Goal: Task Accomplishment & Management: Manage account settings

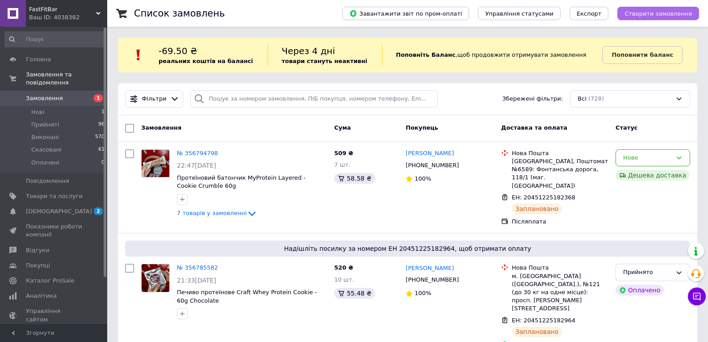
click at [656, 18] on button "Створити замовлення" at bounding box center [658, 13] width 82 height 13
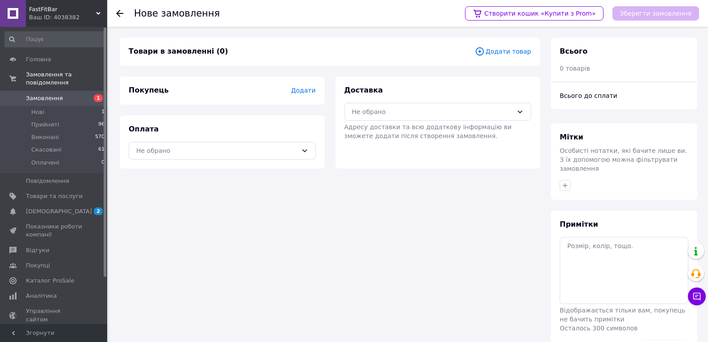
click at [497, 52] on span "Додати товар" at bounding box center [503, 51] width 56 height 10
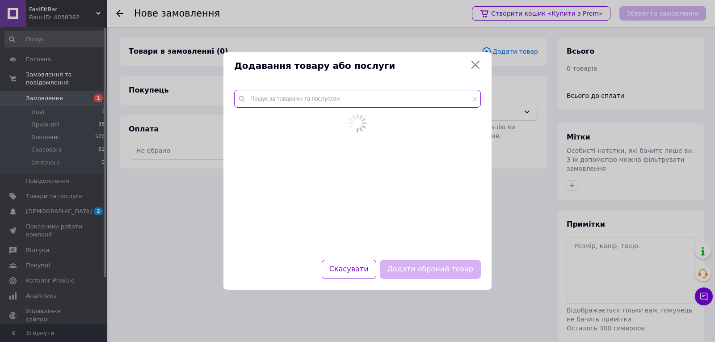
click at [377, 101] on input "text" at bounding box center [357, 99] width 247 height 18
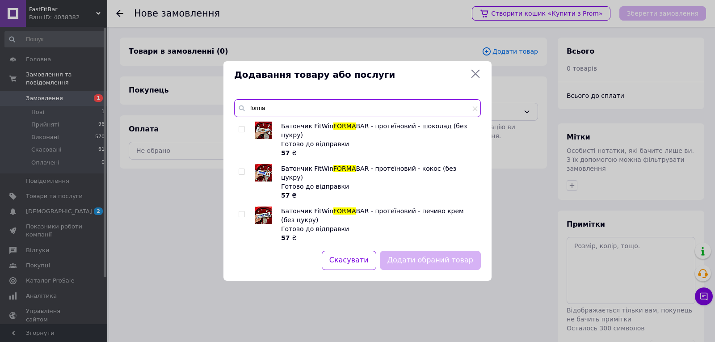
type input "forma"
click at [262, 132] on img at bounding box center [263, 130] width 17 height 17
checkbox input "true"
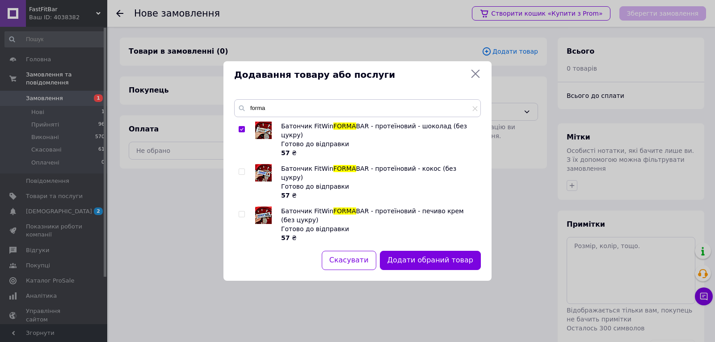
click at [262, 167] on img at bounding box center [263, 172] width 17 height 17
checkbox input "true"
click at [265, 206] on img at bounding box center [263, 214] width 17 height 17
checkbox input "true"
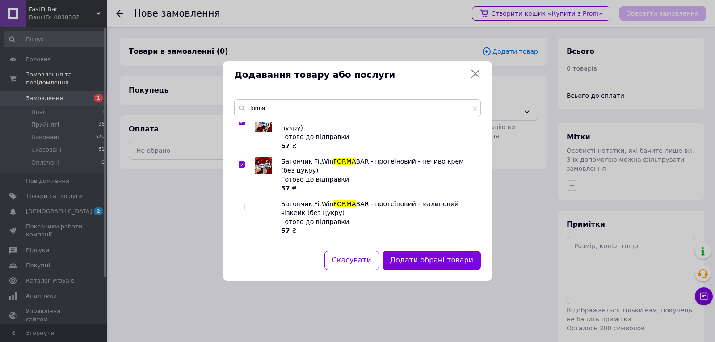
scroll to position [69, 0]
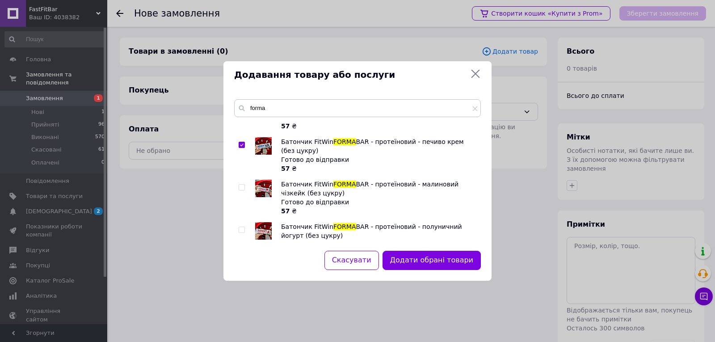
click at [267, 180] on img at bounding box center [263, 188] width 17 height 17
checkbox input "true"
click at [267, 222] on img at bounding box center [263, 230] width 17 height 17
checkbox input "true"
click at [427, 261] on button "Додати обрані товари" at bounding box center [431, 260] width 98 height 19
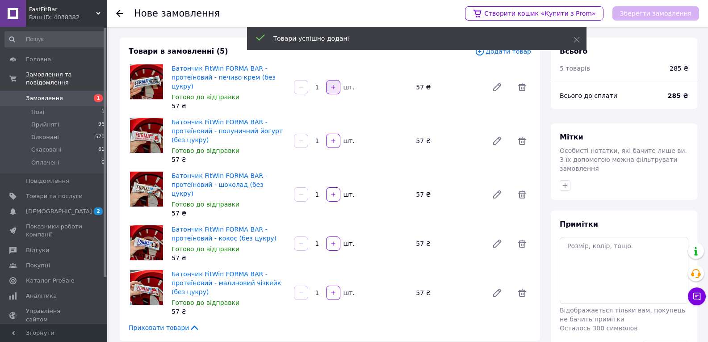
click at [329, 88] on button "button" at bounding box center [333, 87] width 14 height 14
type input "2"
click at [333, 138] on icon "button" at bounding box center [333, 141] width 6 height 6
type input "2"
click at [342, 190] on div "шт." at bounding box center [348, 194] width 14 height 9
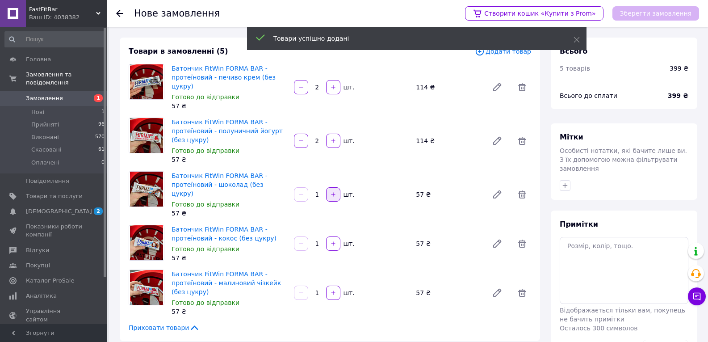
click at [339, 187] on button "button" at bounding box center [333, 194] width 14 height 14
type input "2"
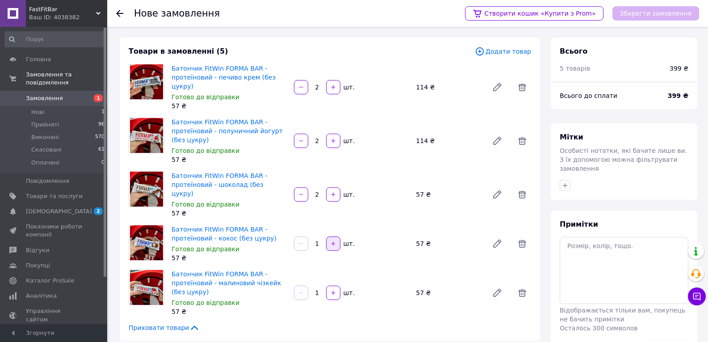
click at [337, 236] on button "button" at bounding box center [333, 243] width 14 height 14
type input "2"
click at [330, 290] on icon "button" at bounding box center [333, 293] width 6 height 6
type input "2"
click at [494, 57] on div "Товари в замовленні (5) Додати товар Батончик FitWin FORMA BAR - протеїновий - …" at bounding box center [330, 189] width 420 height 303
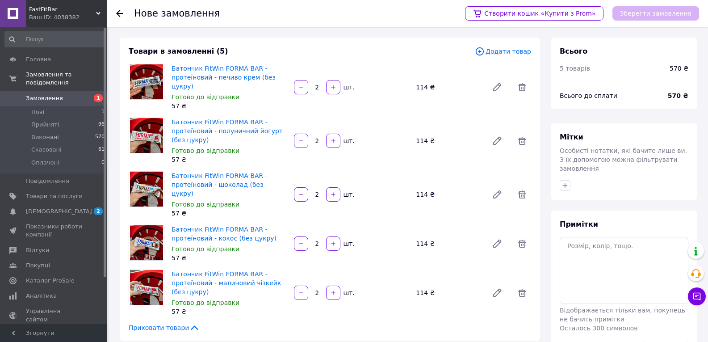
click at [496, 50] on span "Додати товар" at bounding box center [503, 51] width 56 height 10
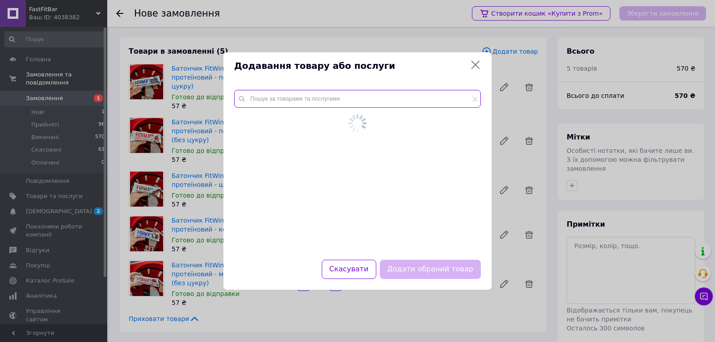
click at [348, 103] on input "text" at bounding box center [357, 99] width 247 height 18
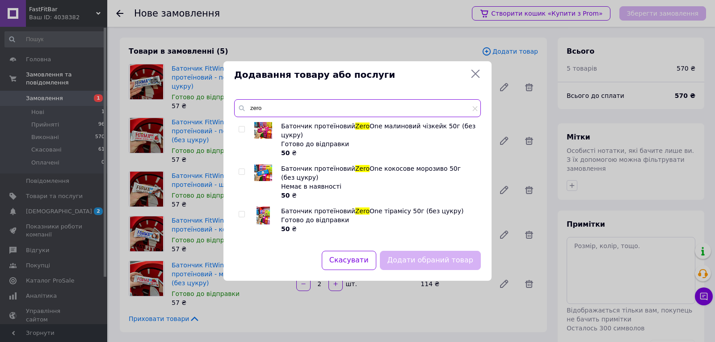
type input "zero"
click at [259, 132] on img at bounding box center [263, 130] width 18 height 17
checkbox input "true"
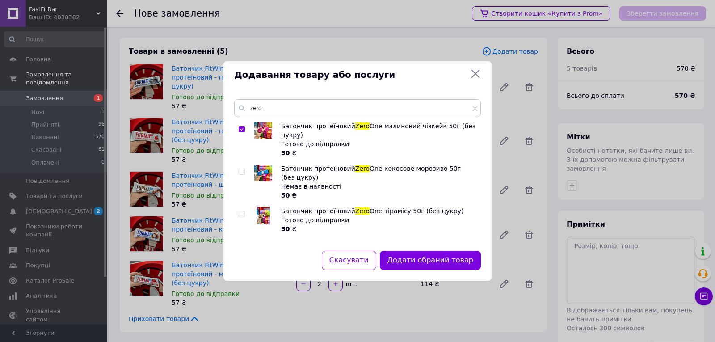
click at [265, 213] on img at bounding box center [262, 215] width 13 height 18
checkbox input "true"
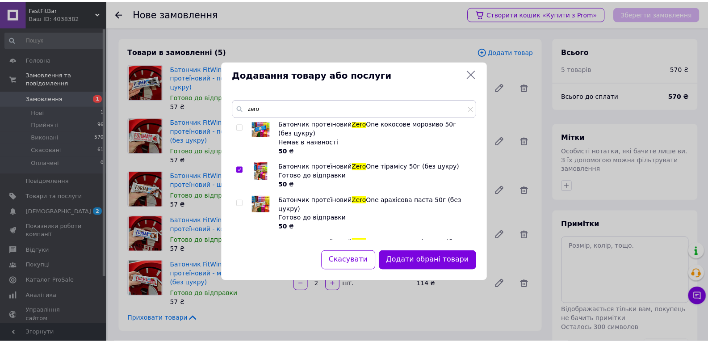
scroll to position [60, 0]
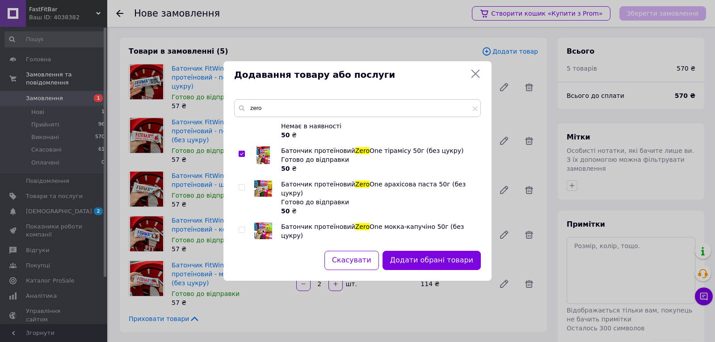
click at [263, 187] on img at bounding box center [263, 188] width 18 height 17
checkbox input "true"
click at [260, 228] on img at bounding box center [263, 230] width 18 height 17
checkbox input "true"
click at [434, 255] on button "Додати обрані товари" at bounding box center [431, 260] width 98 height 19
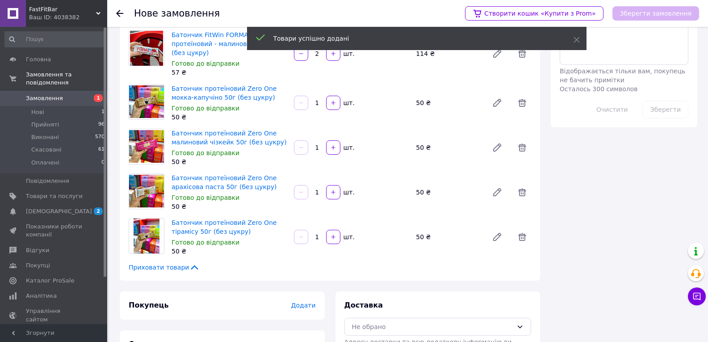
scroll to position [223, 0]
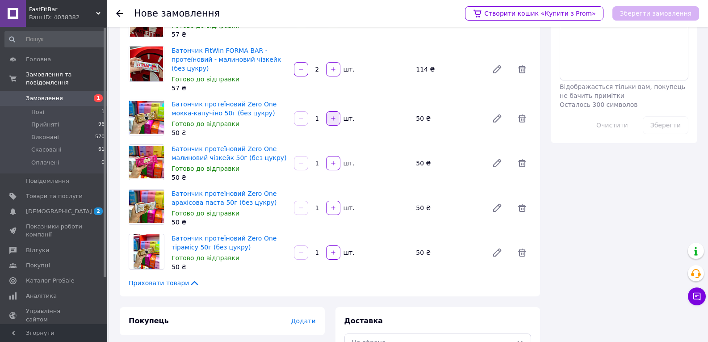
click at [336, 115] on icon "button" at bounding box center [333, 118] width 6 height 6
type input "3"
click at [337, 245] on button "button" at bounding box center [333, 252] width 14 height 14
type input "2"
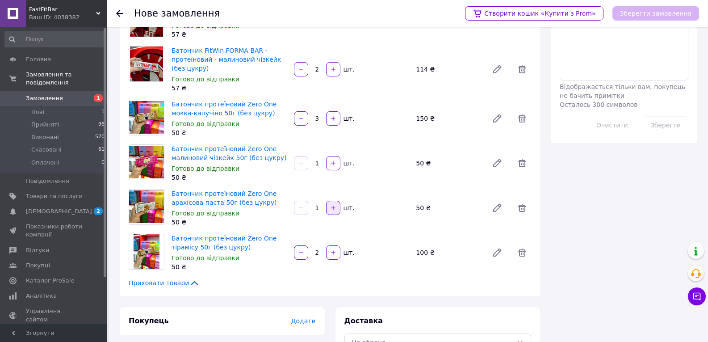
click at [331, 205] on icon "button" at bounding box center [333, 208] width 6 height 6
type input "2"
click at [332, 160] on icon "button" at bounding box center [333, 163] width 6 height 6
type input "3"
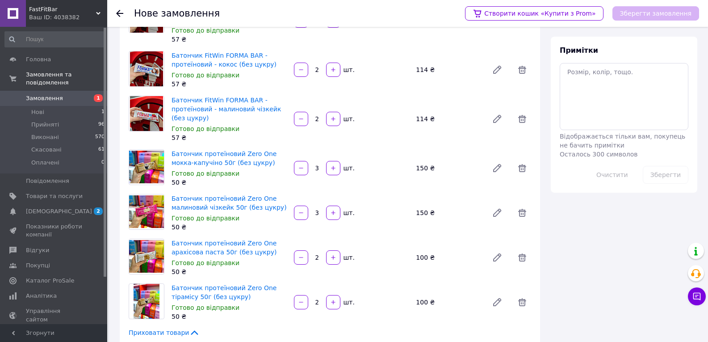
scroll to position [273, 0]
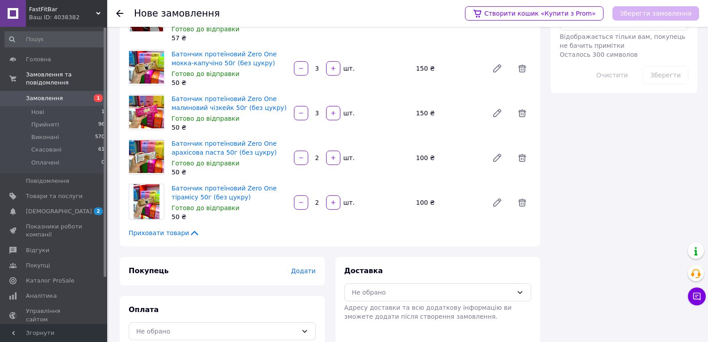
click at [310, 267] on span "Додати" at bounding box center [303, 270] width 25 height 7
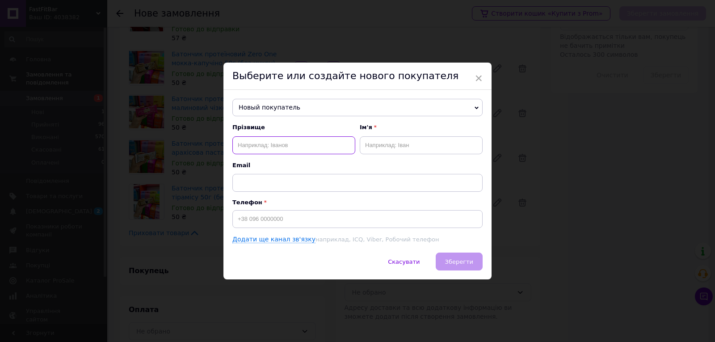
click at [303, 149] on input "text" at bounding box center [293, 145] width 123 height 18
type input "[PERSON_NAME]"
click at [403, 146] on input "text" at bounding box center [421, 145] width 123 height 18
type input "[PERSON_NAME]"
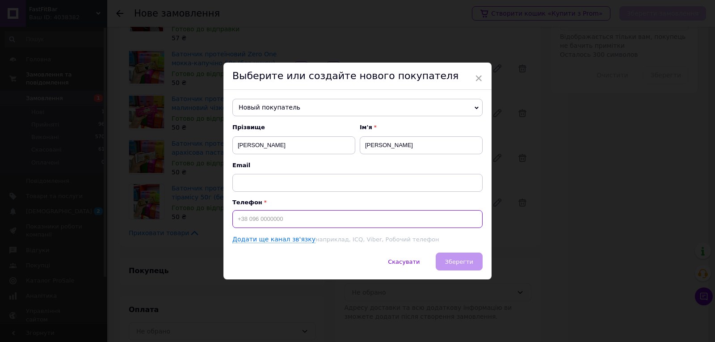
click at [368, 215] on input at bounding box center [357, 219] width 250 height 18
type input "[PHONE_NUMBER]"
click at [474, 267] on button "Зберегти" at bounding box center [459, 261] width 47 height 18
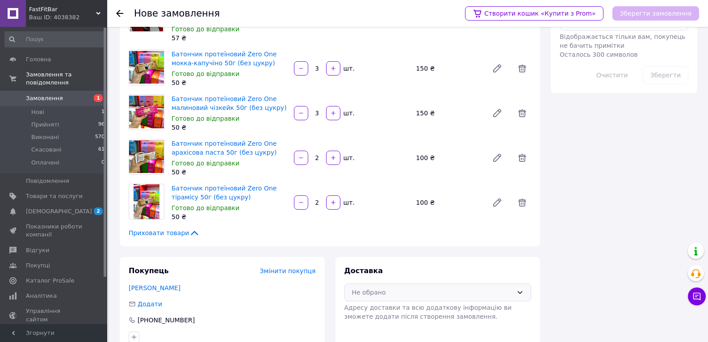
click at [399, 283] on div "Не обрано" at bounding box center [437, 292] width 187 height 18
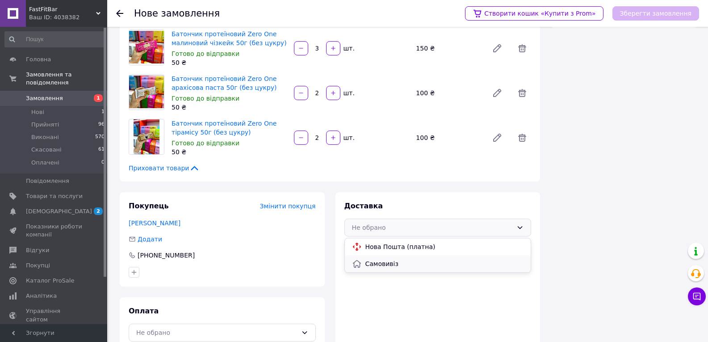
scroll to position [340, 0]
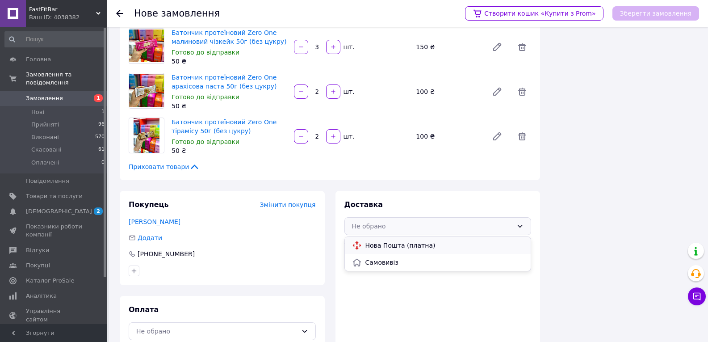
click at [385, 237] on div "Нова Пошта (платна)" at bounding box center [438, 245] width 186 height 17
click at [227, 302] on div "Оплата Не обрано" at bounding box center [222, 322] width 205 height 53
click at [222, 322] on div "Не обрано" at bounding box center [222, 331] width 187 height 18
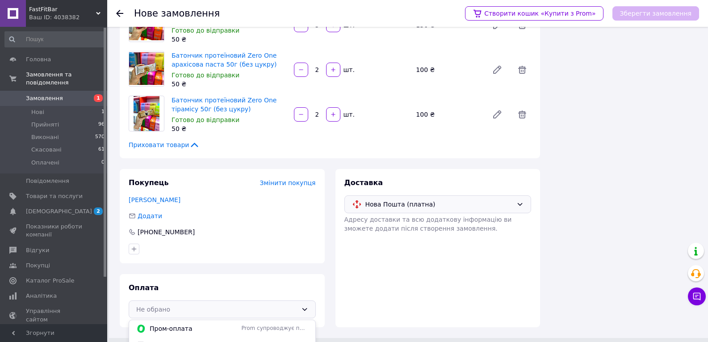
scroll to position [373, 0]
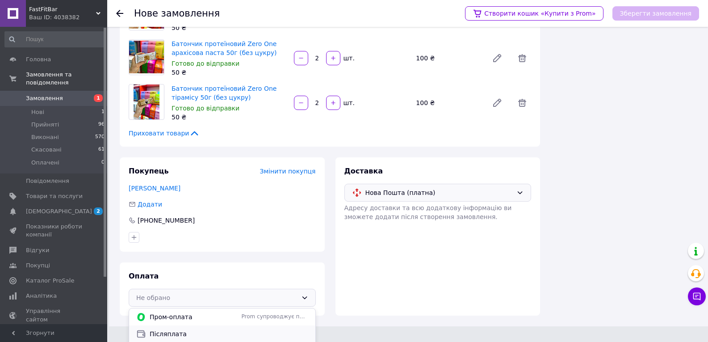
click at [204, 329] on span "Післяплата" at bounding box center [229, 333] width 159 height 9
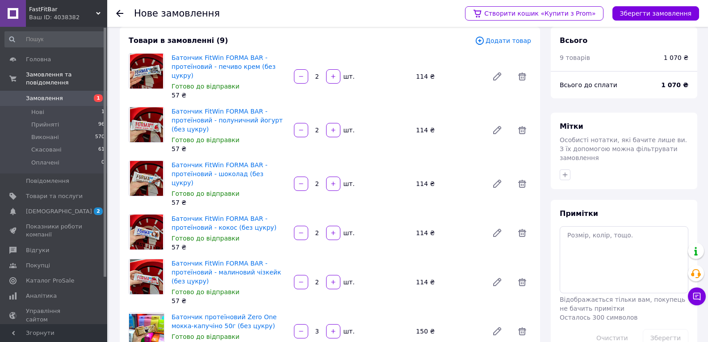
scroll to position [0, 0]
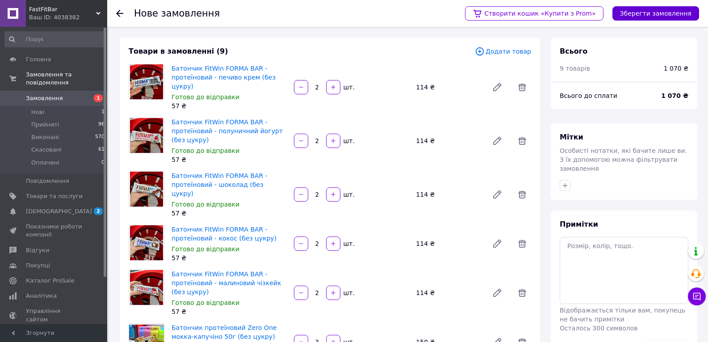
click at [643, 10] on button "Зберегти замовлення" at bounding box center [656, 13] width 87 height 14
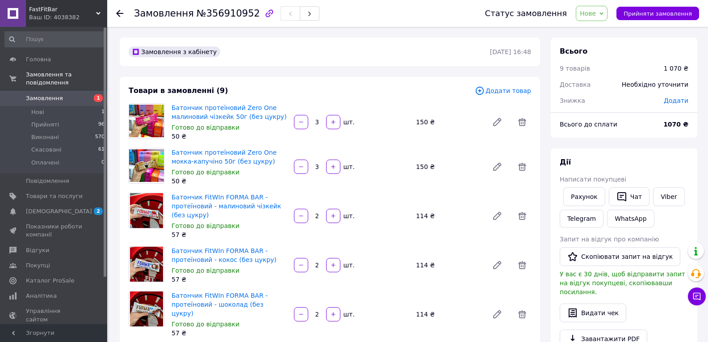
click at [608, 9] on span "Нове" at bounding box center [592, 13] width 32 height 15
click at [605, 29] on li "Прийнято" at bounding box center [596, 31] width 41 height 13
click at [678, 98] on span "Додати" at bounding box center [676, 100] width 25 height 7
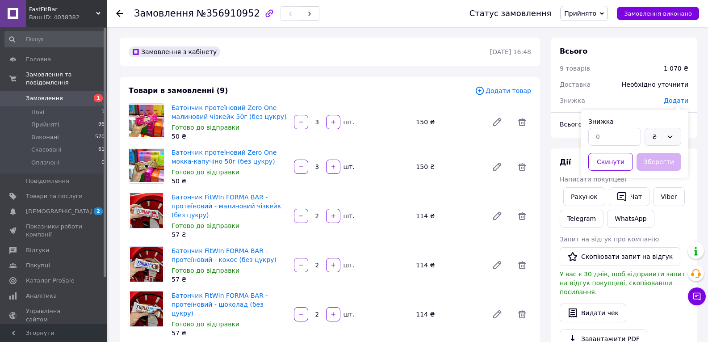
click at [665, 136] on div "₴" at bounding box center [663, 137] width 37 height 18
click at [665, 138] on div "₴" at bounding box center [663, 137] width 37 height 18
click at [666, 172] on li "%" at bounding box center [663, 172] width 36 height 17
click at [616, 137] on input "text" at bounding box center [614, 137] width 53 height 18
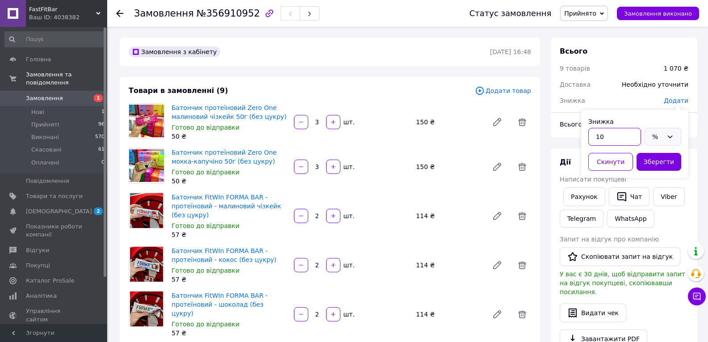
type input "1"
type input "7"
click at [663, 166] on button "Зберегти" at bounding box center [659, 162] width 45 height 18
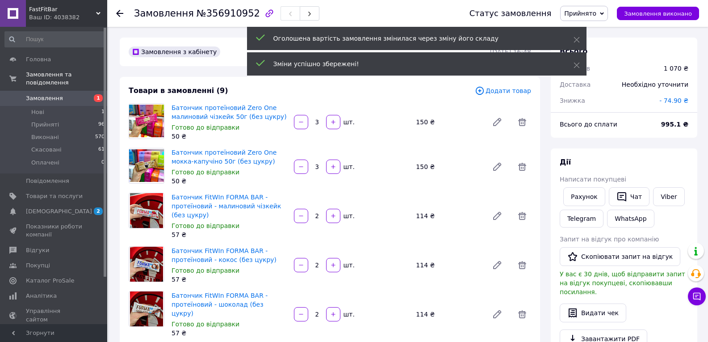
click at [677, 85] on div "Необхідно уточнити" at bounding box center [655, 85] width 77 height 20
click at [680, 99] on span "- 74.90 ₴" at bounding box center [673, 100] width 29 height 7
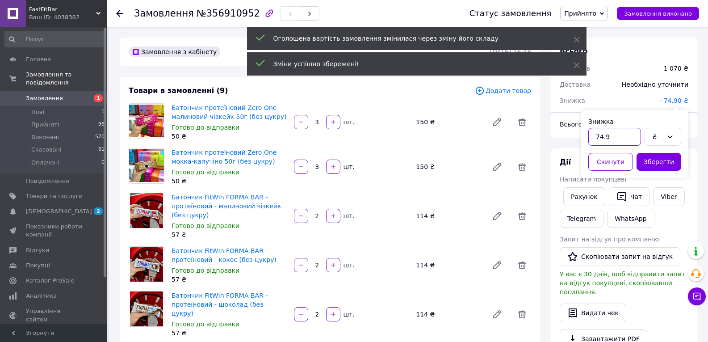
click at [621, 135] on input "74.9" at bounding box center [614, 137] width 53 height 18
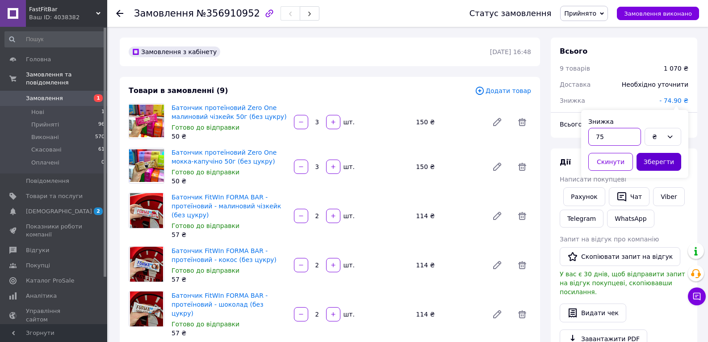
type input "75"
click at [671, 163] on button "Зберегти" at bounding box center [659, 162] width 45 height 18
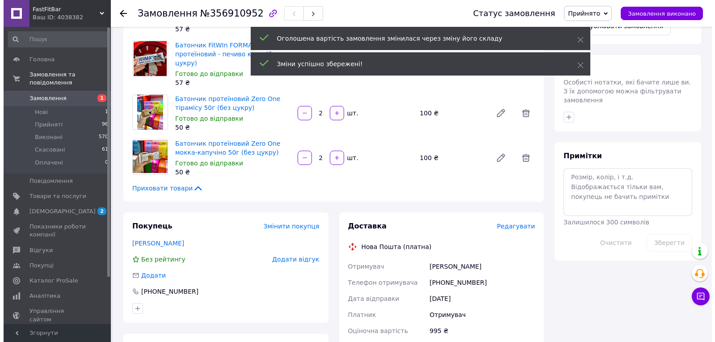
scroll to position [447, 0]
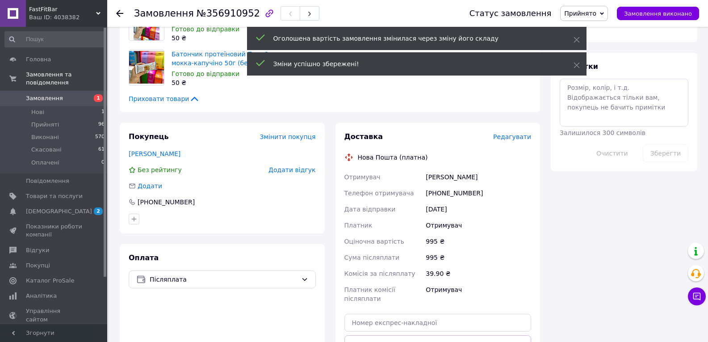
click at [516, 133] on span "Редагувати" at bounding box center [512, 136] width 38 height 7
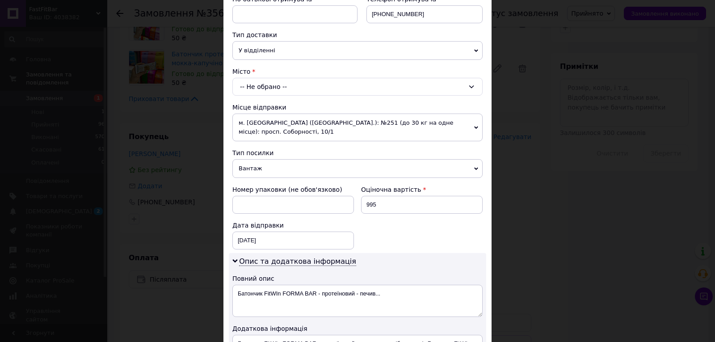
scroll to position [134, 0]
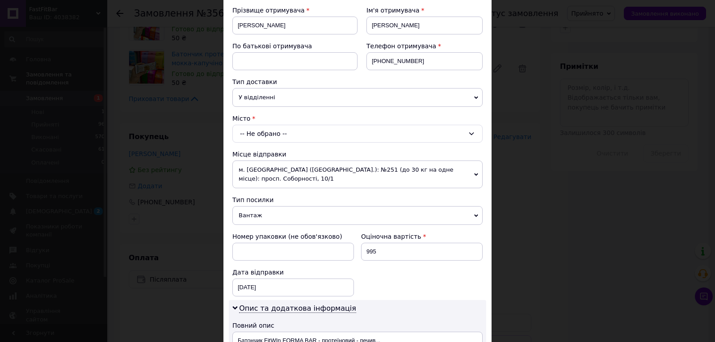
click at [305, 134] on div "-- Не обрано --" at bounding box center [357, 134] width 250 height 18
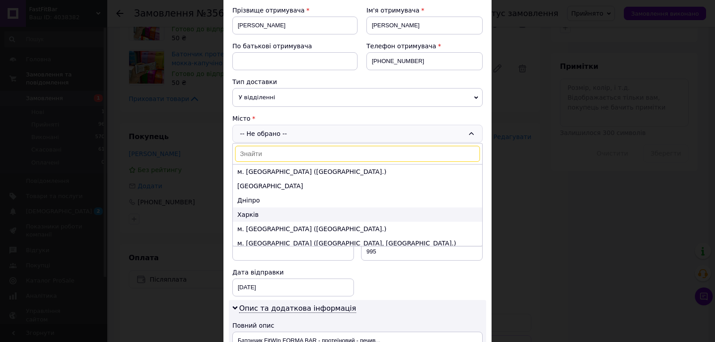
click at [281, 212] on li "Харків" at bounding box center [357, 214] width 249 height 14
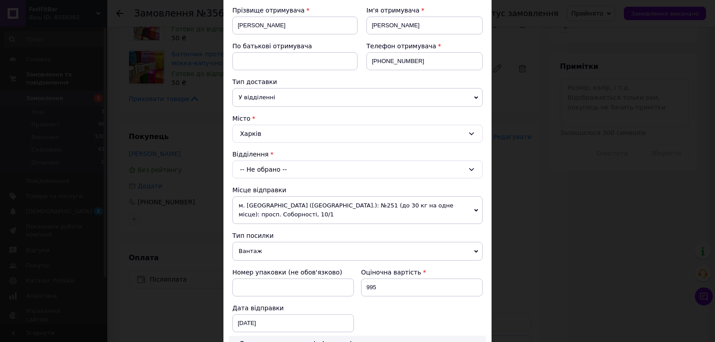
click at [307, 171] on div "-- Не обрано --" at bounding box center [357, 169] width 250 height 18
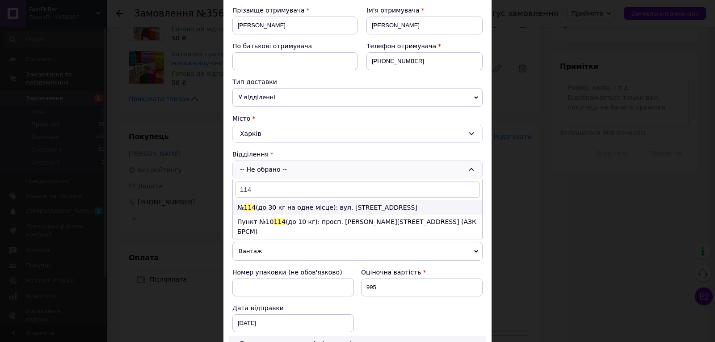
type input "114"
click at [309, 206] on li "№ 114 (до 30 кг на одне місце): вул. [STREET_ADDRESS]" at bounding box center [357, 207] width 249 height 14
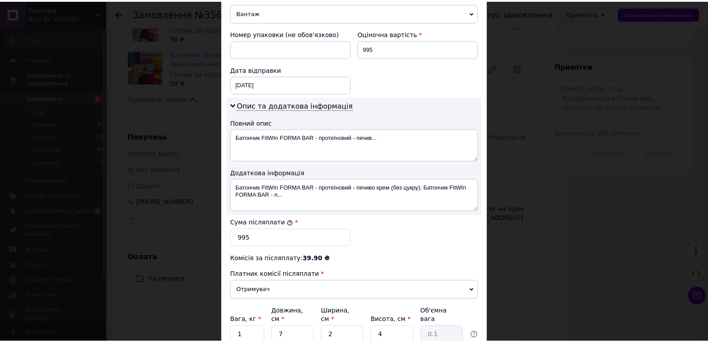
scroll to position [440, 0]
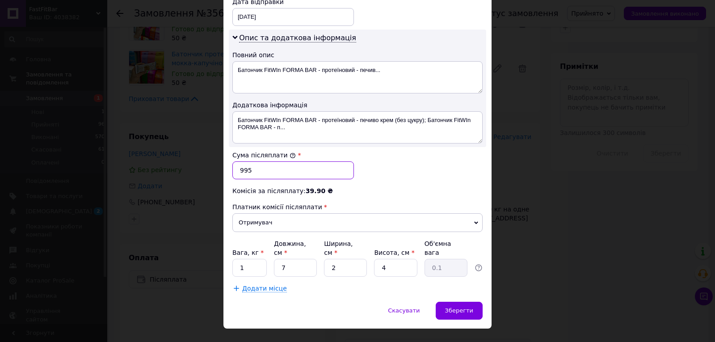
click at [263, 161] on input "995" at bounding box center [293, 170] width 122 height 18
type input "795"
click at [458, 307] on span "Зберегти" at bounding box center [459, 310] width 28 height 7
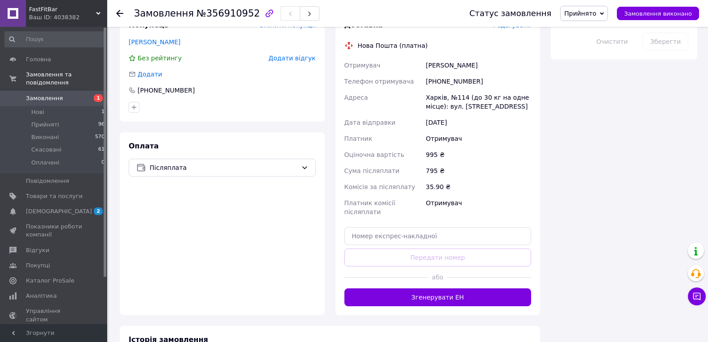
scroll to position [537, 0]
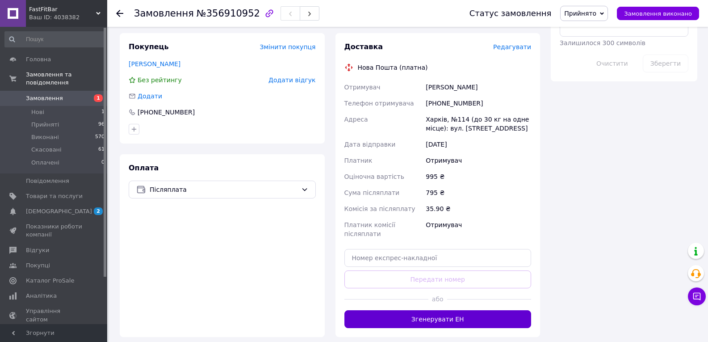
click at [454, 310] on button "Згенерувати ЕН" at bounding box center [437, 319] width 187 height 18
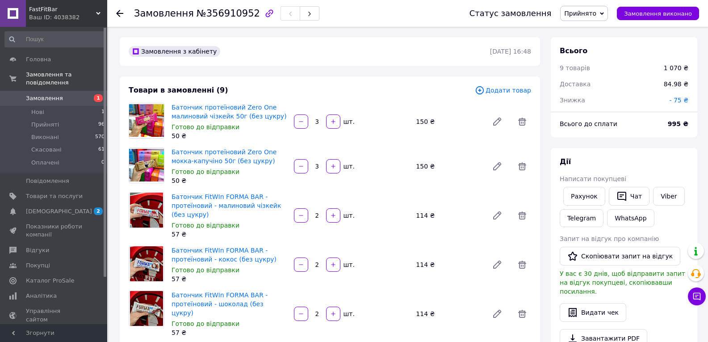
scroll to position [0, 0]
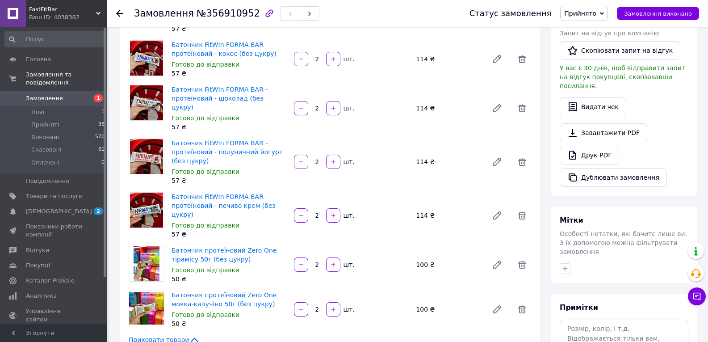
scroll to position [491, 0]
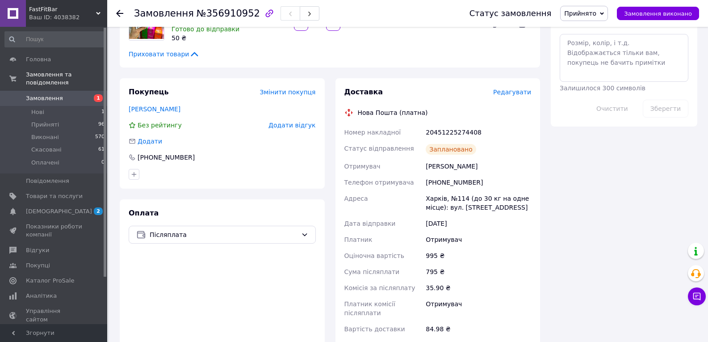
click at [61, 94] on span "Замовлення" at bounding box center [54, 98] width 57 height 8
